Goal: Navigation & Orientation: Find specific page/section

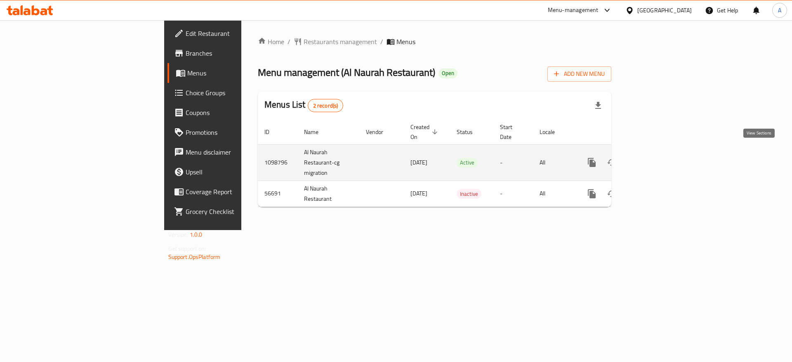
click at [656, 158] on icon "enhanced table" at bounding box center [651, 163] width 10 height 10
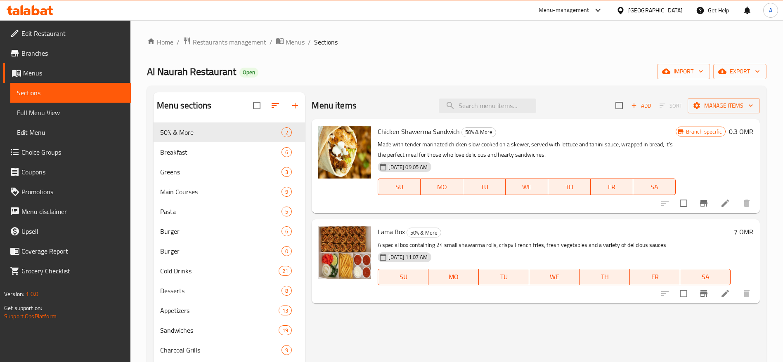
click at [52, 113] on span "Full Menu View" at bounding box center [70, 113] width 107 height 10
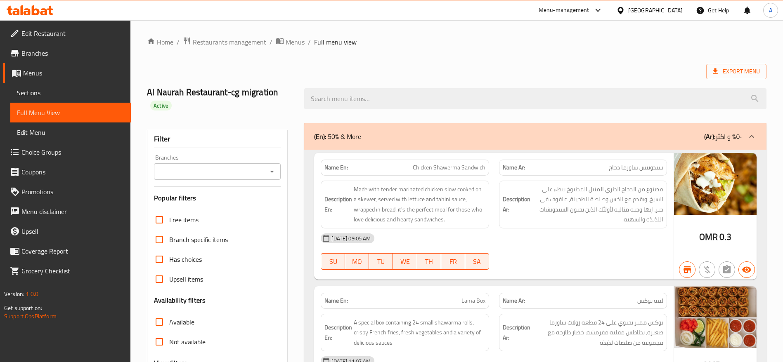
click at [622, 290] on div "Name Ar: لمه بوكس" at bounding box center [583, 301] width 178 height 26
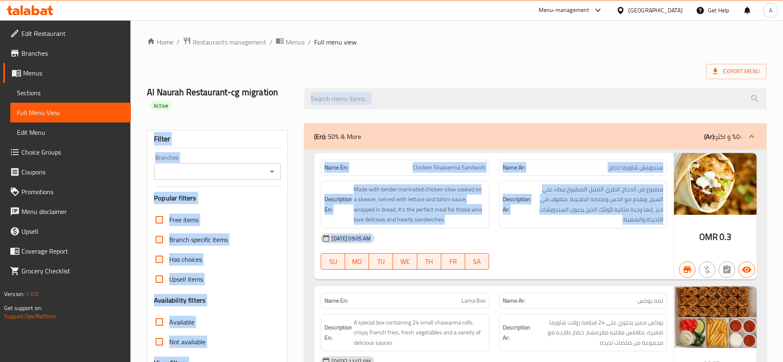
drag, startPoint x: 452, startPoint y: 180, endPoint x: 370, endPoint y: 52, distance: 152.3
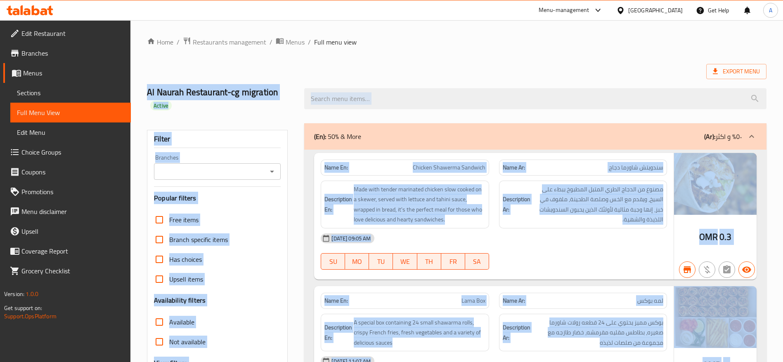
drag, startPoint x: 441, startPoint y: 305, endPoint x: 453, endPoint y: 391, distance: 86.6
click at [453, 362] on html "​ Menu-management [GEOGRAPHIC_DATA] Get Help A Edit Restaurant Branches Menus S…" at bounding box center [391, 181] width 783 height 362
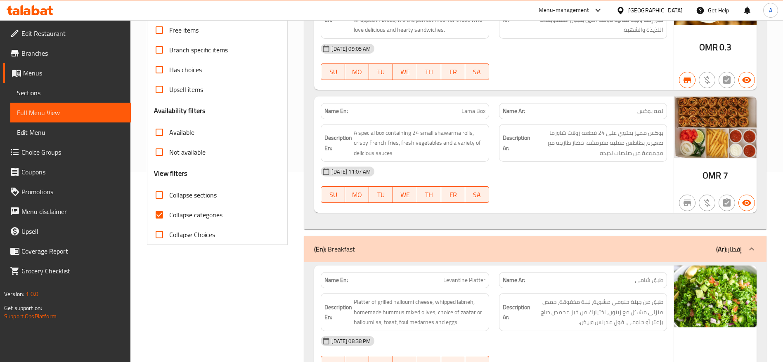
scroll to position [2206, 0]
